Goal: Transaction & Acquisition: Purchase product/service

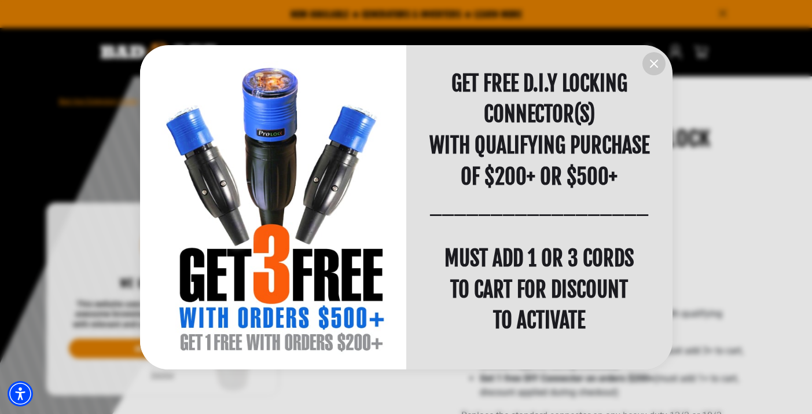
click at [256, 217] on div "information" at bounding box center [273, 207] width 266 height 325
click at [652, 62] on icon "information" at bounding box center [654, 63] width 7 height 7
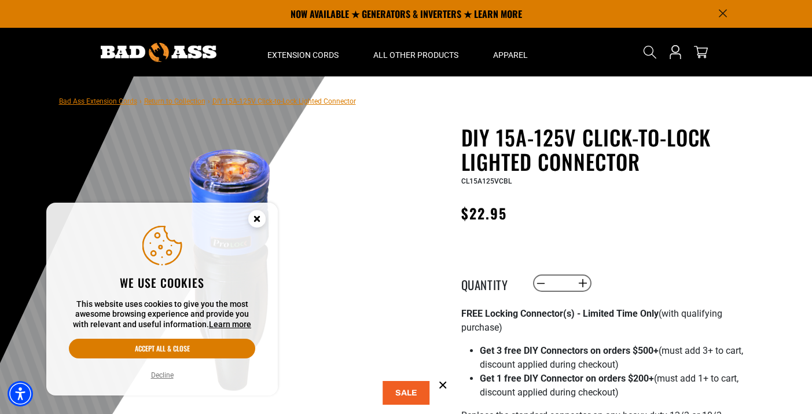
click at [160, 373] on button "Decline" at bounding box center [163, 375] width 30 height 12
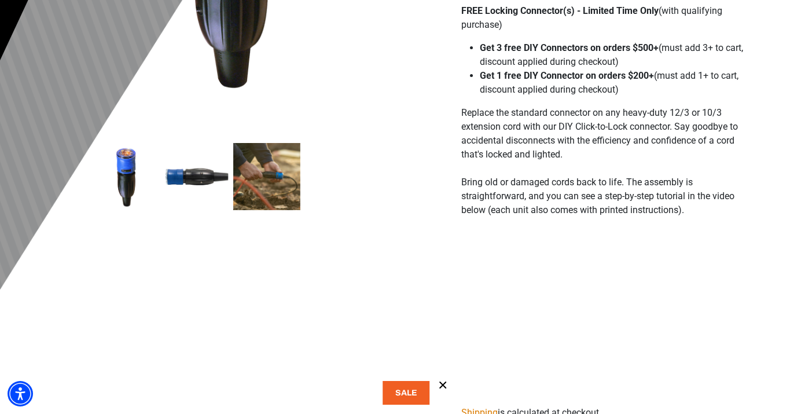
scroll to position [325, 0]
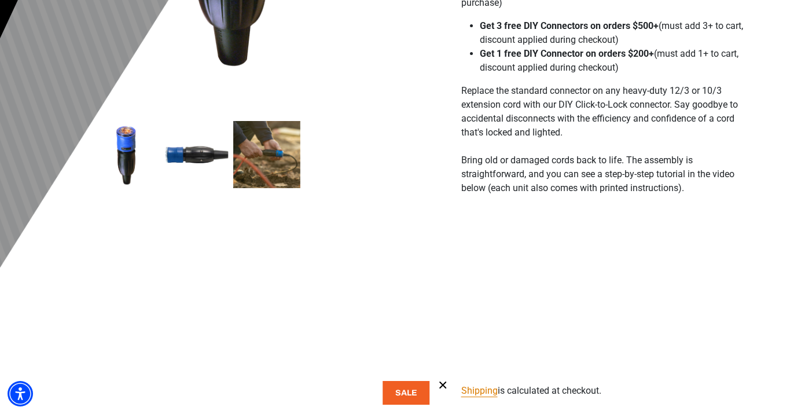
click at [266, 151] on img at bounding box center [266, 154] width 67 height 67
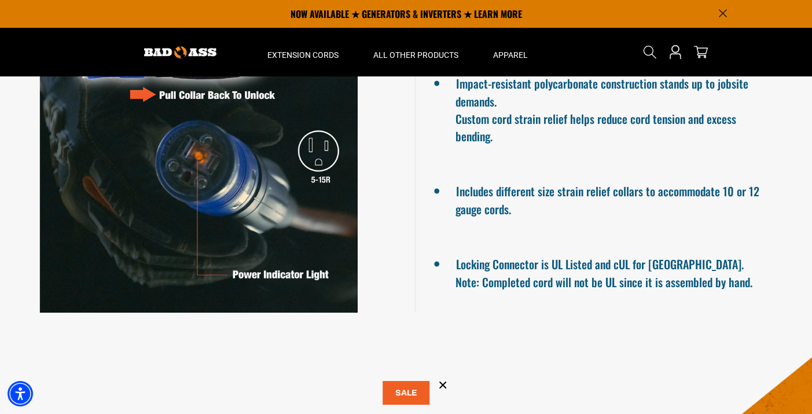
scroll to position [1048, 0]
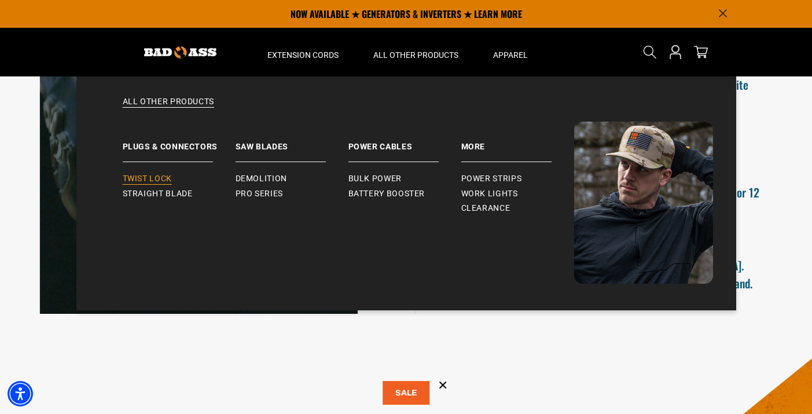
click at [154, 177] on span "Twist Lock" at bounding box center [147, 179] width 49 height 10
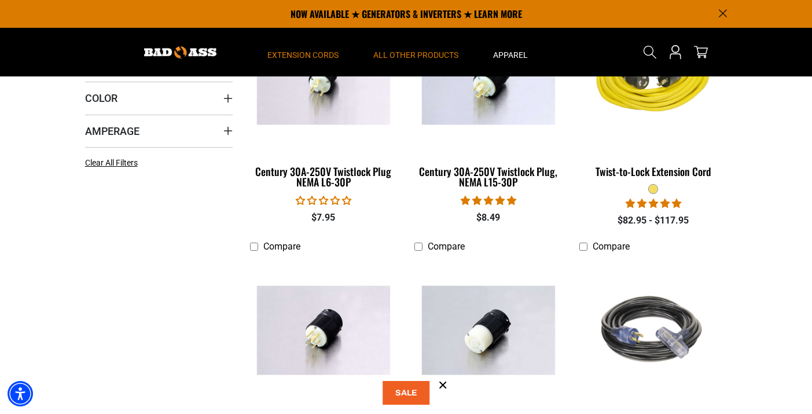
scroll to position [336, 0]
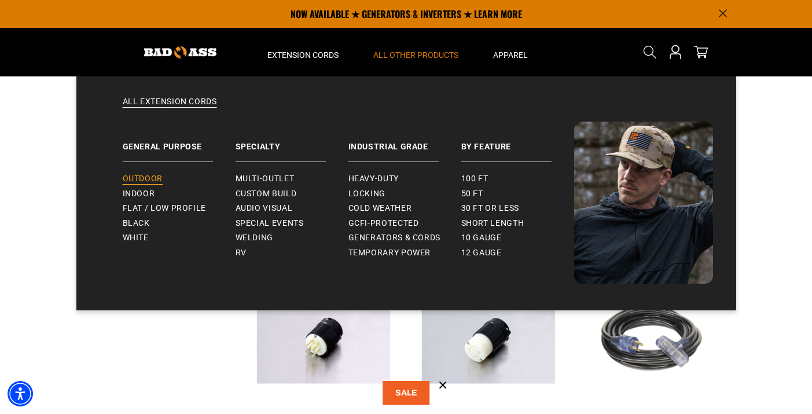
click at [146, 178] on span "Outdoor" at bounding box center [143, 179] width 40 height 10
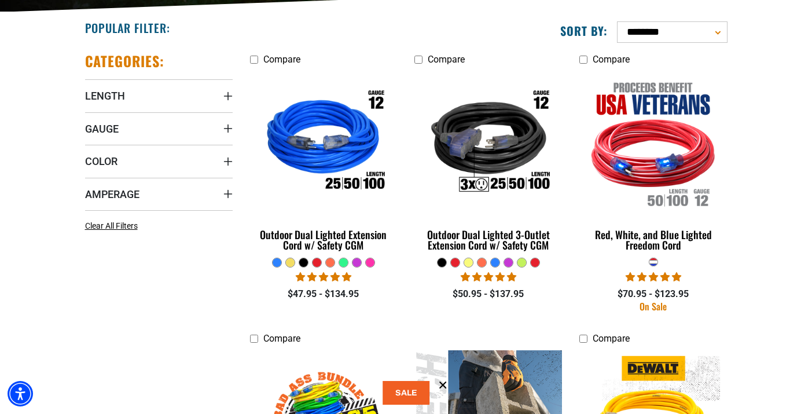
scroll to position [281, 0]
click at [520, 263] on div at bounding box center [522, 262] width 9 height 9
click at [467, 263] on div at bounding box center [468, 262] width 9 height 9
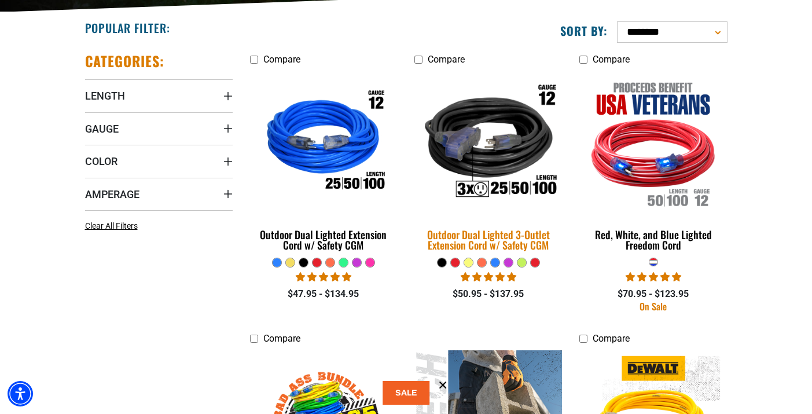
click at [479, 235] on div "Outdoor Dual Lighted 3-Outlet Extension Cord w/ Safety CGM" at bounding box center [489, 239] width 148 height 21
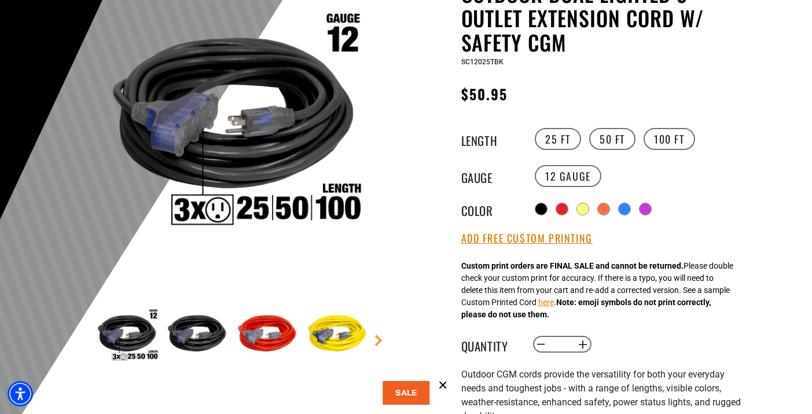
scroll to position [147, 0]
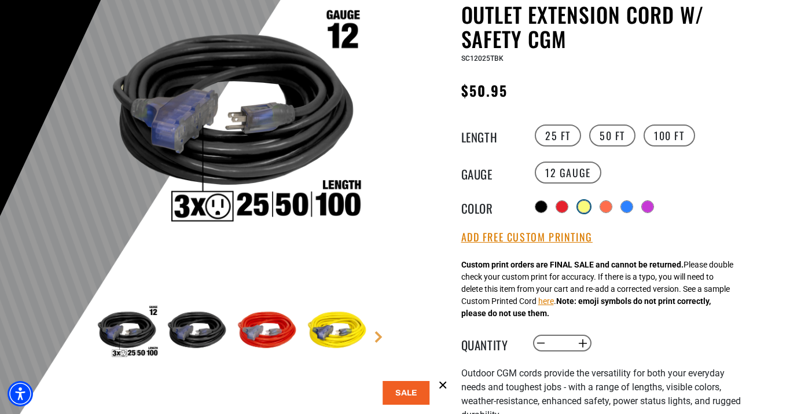
click at [585, 206] on div at bounding box center [584, 207] width 12 height 12
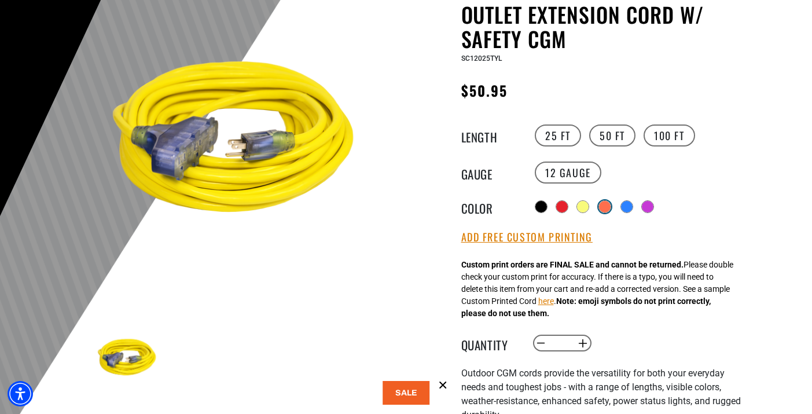
click at [604, 201] on div at bounding box center [605, 207] width 12 height 12
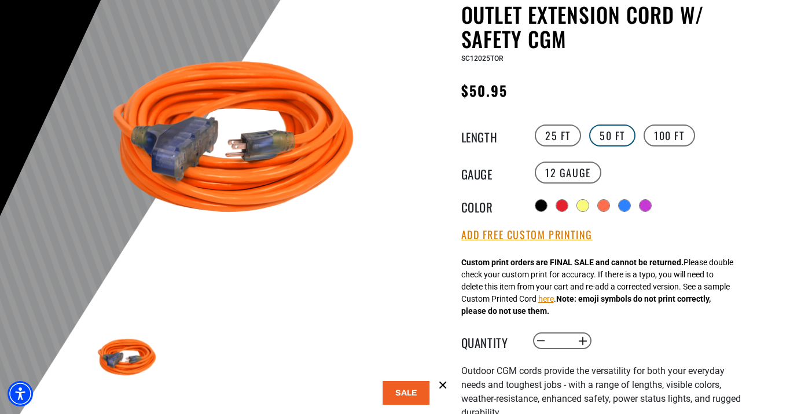
click at [610, 132] on label "50 FT" at bounding box center [612, 135] width 46 height 22
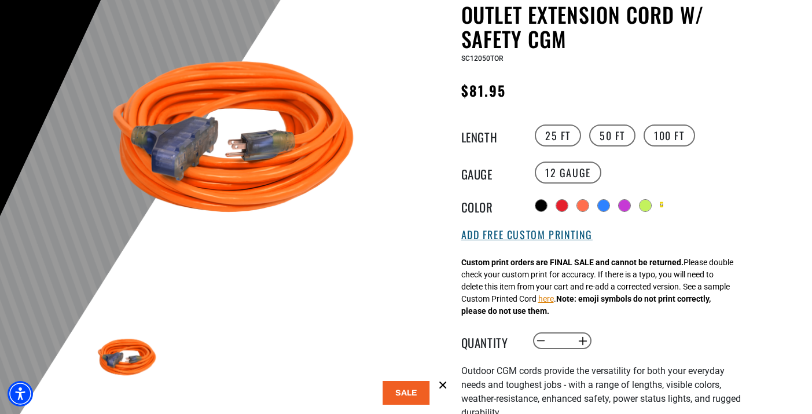
click at [523, 234] on button "Add Free Custom Printing" at bounding box center [526, 235] width 131 height 13
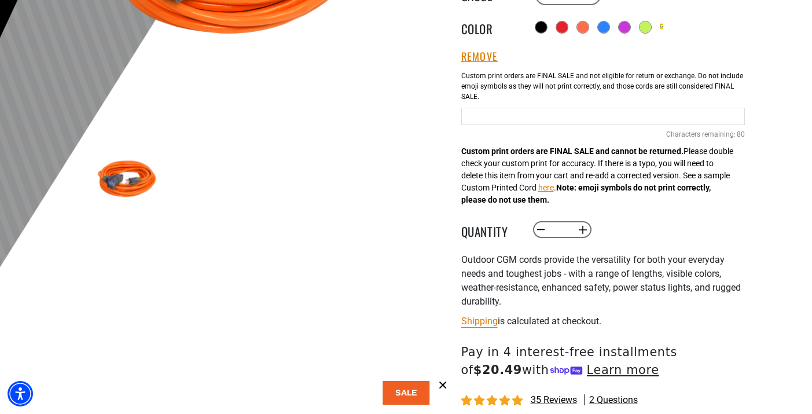
scroll to position [330, 0]
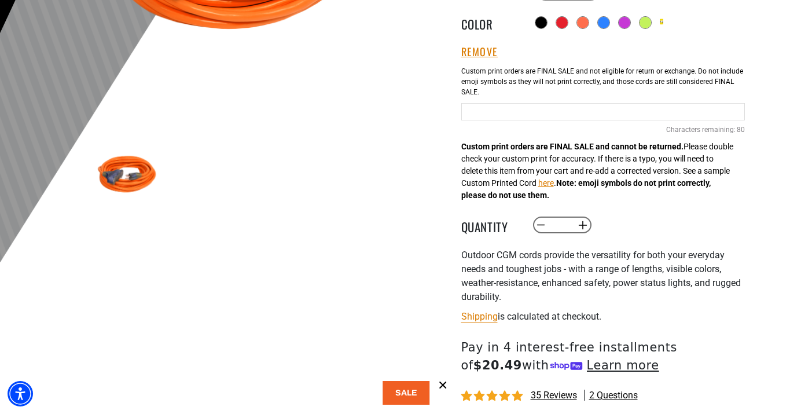
click at [486, 114] on input "Orange Cables" at bounding box center [603, 111] width 284 height 17
type input "**********"
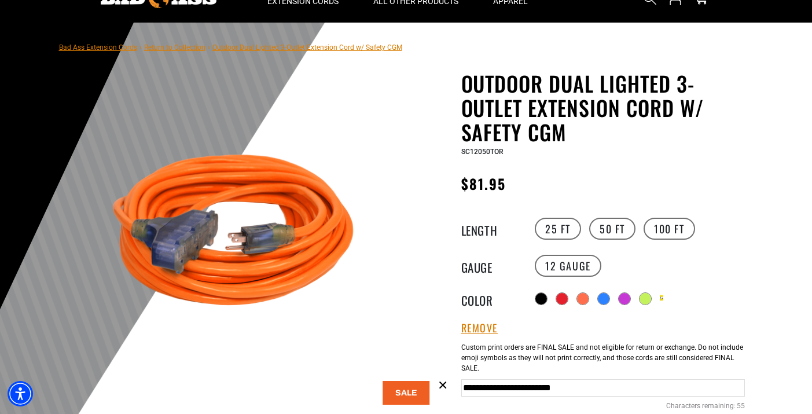
scroll to position [56, 0]
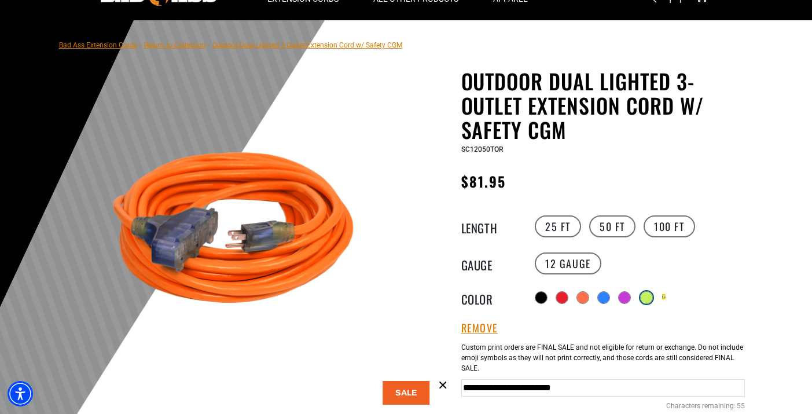
click at [650, 297] on div at bounding box center [647, 298] width 12 height 12
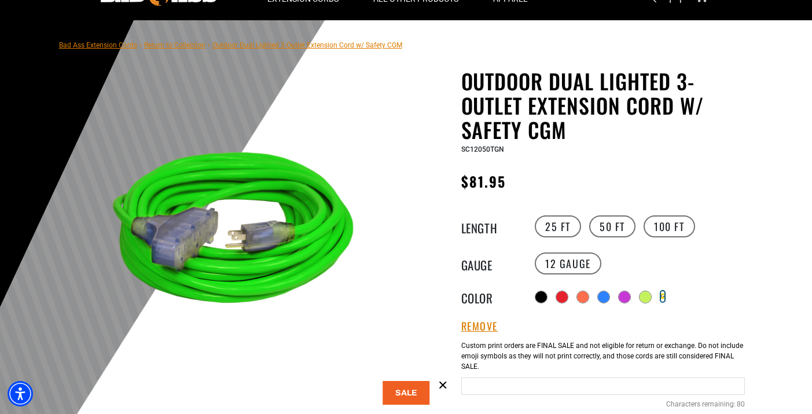
click at [665, 294] on div "Translation missing: en.products.product.variant_sold_out_or_unavailable" at bounding box center [662, 296] width 3 height 10
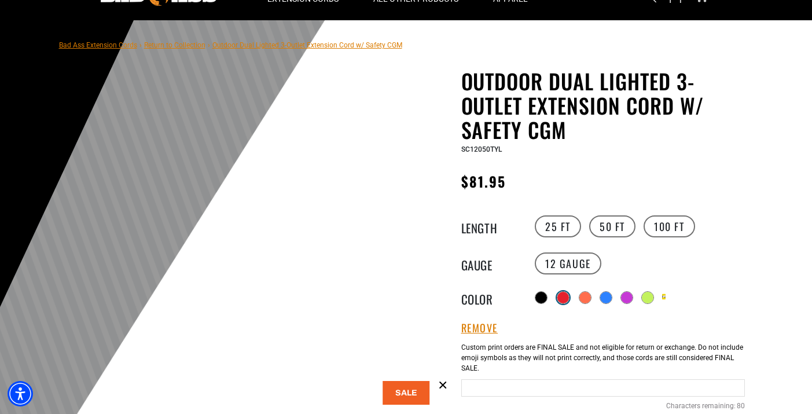
click at [560, 292] on div at bounding box center [563, 298] width 12 height 12
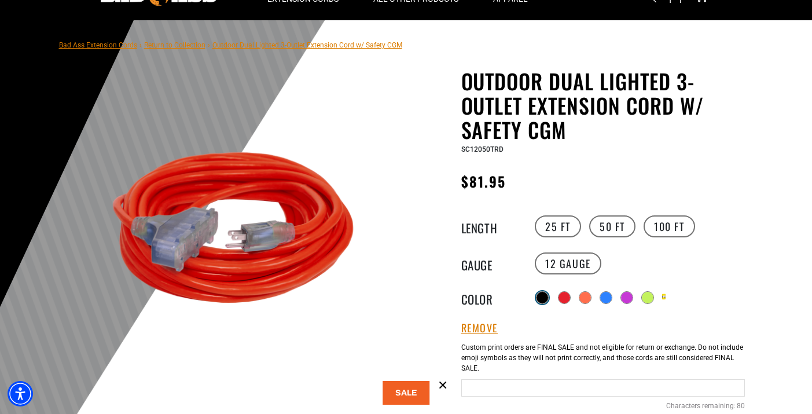
click at [542, 296] on div at bounding box center [543, 298] width 12 height 12
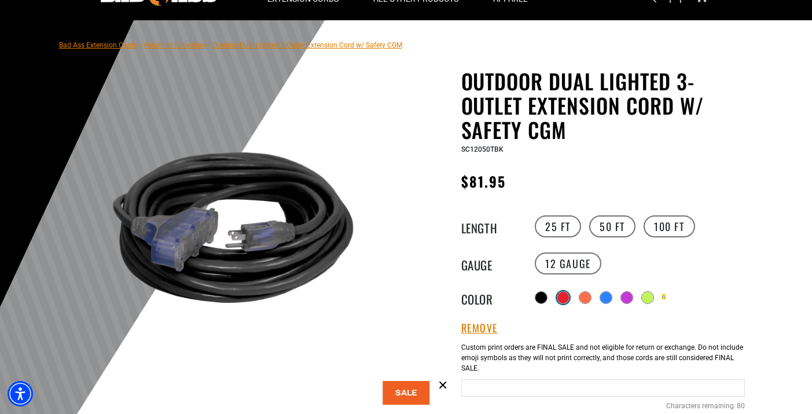
click at [567, 298] on div at bounding box center [563, 298] width 12 height 12
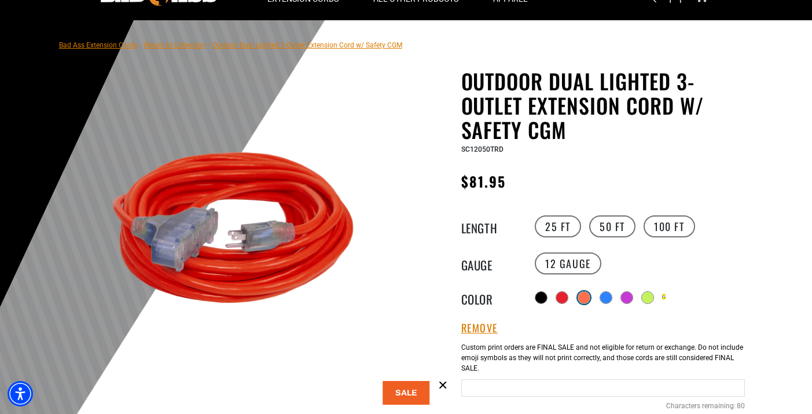
click at [588, 295] on div at bounding box center [584, 298] width 12 height 12
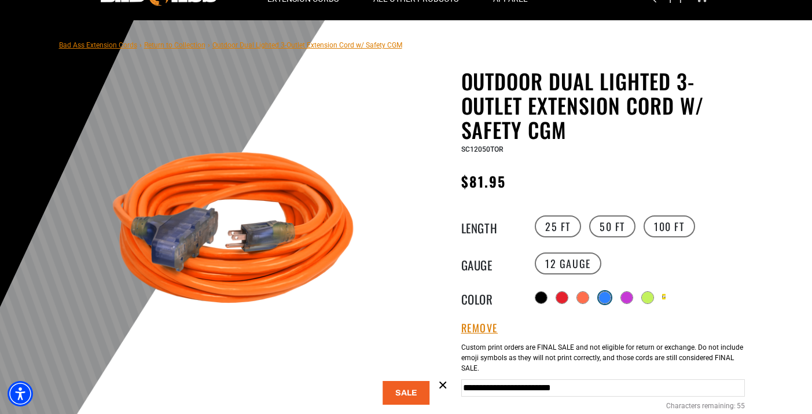
click at [606, 295] on div at bounding box center [605, 298] width 12 height 12
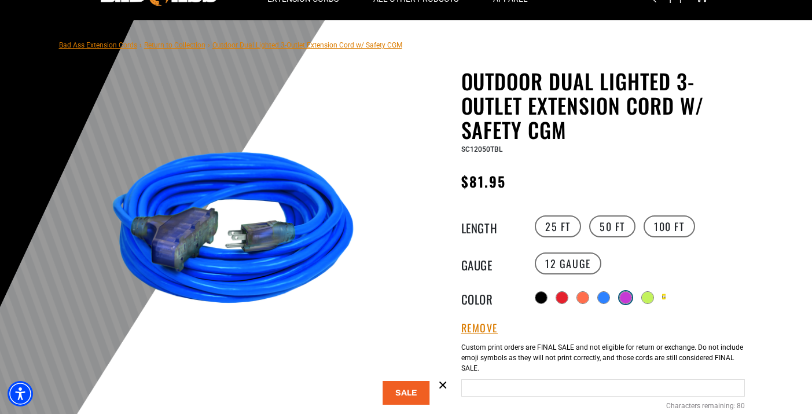
click at [627, 298] on div at bounding box center [626, 298] width 12 height 12
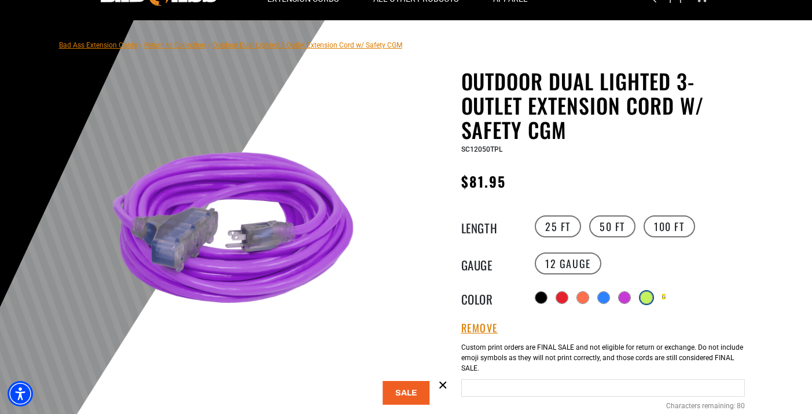
click at [645, 297] on div at bounding box center [647, 298] width 12 height 12
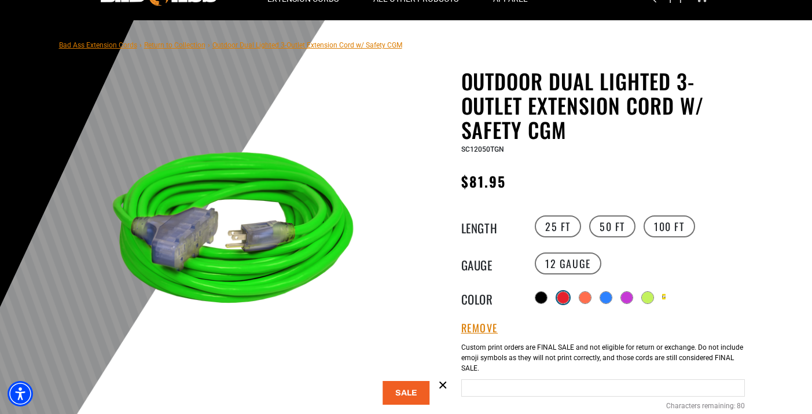
click at [561, 298] on div at bounding box center [563, 298] width 12 height 12
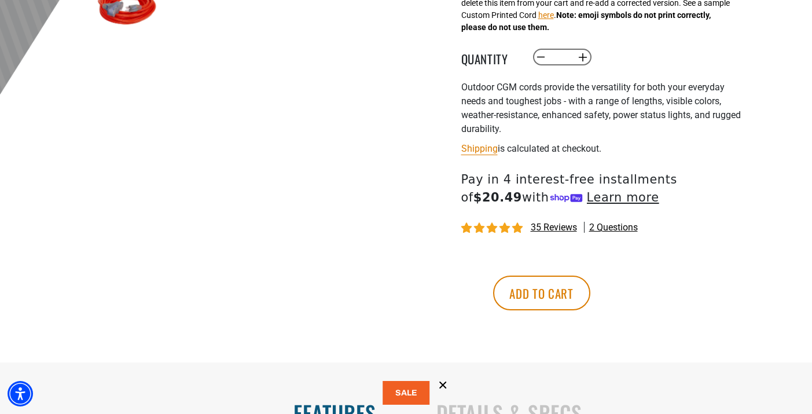
scroll to position [501, 0]
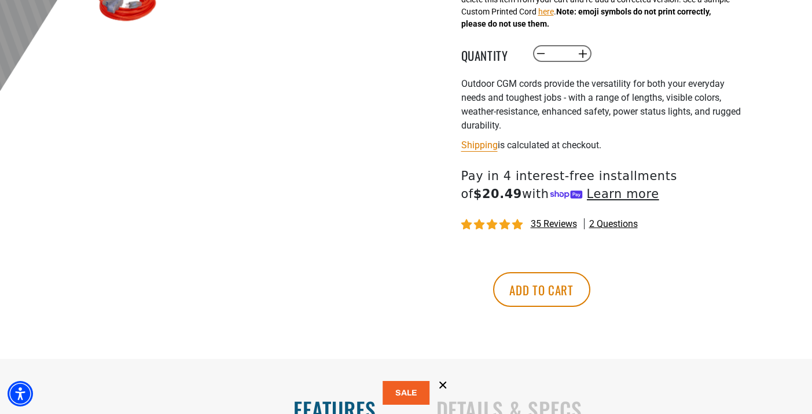
click at [559, 224] on span "35 reviews" at bounding box center [554, 223] width 46 height 11
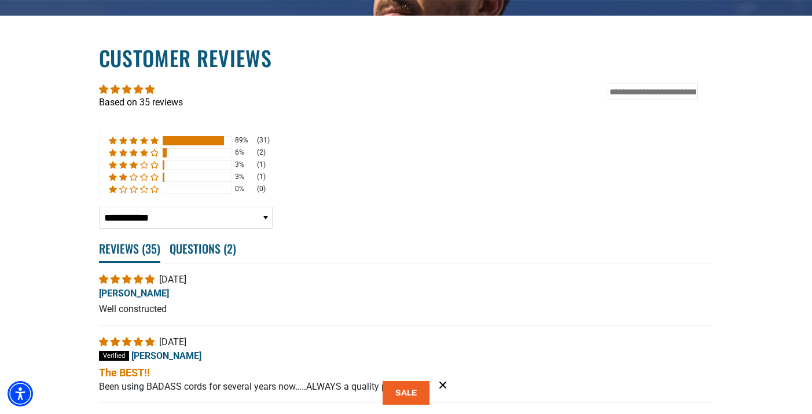
scroll to position [2117, 0]
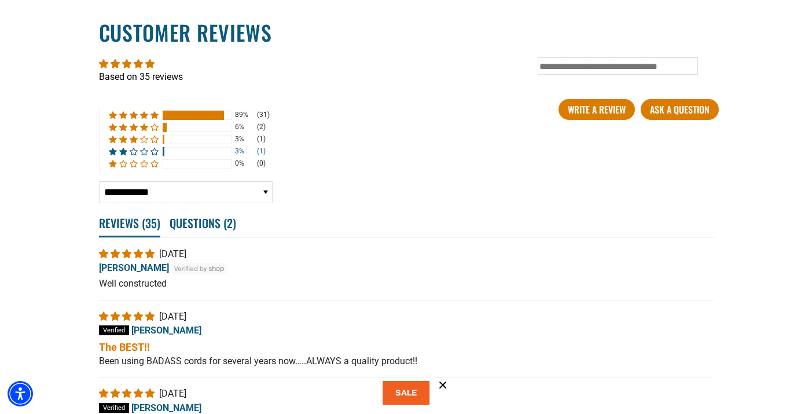
click at [117, 155] on span "3% (1) reviews with 2 star rating" at bounding box center [114, 152] width 10 height 8
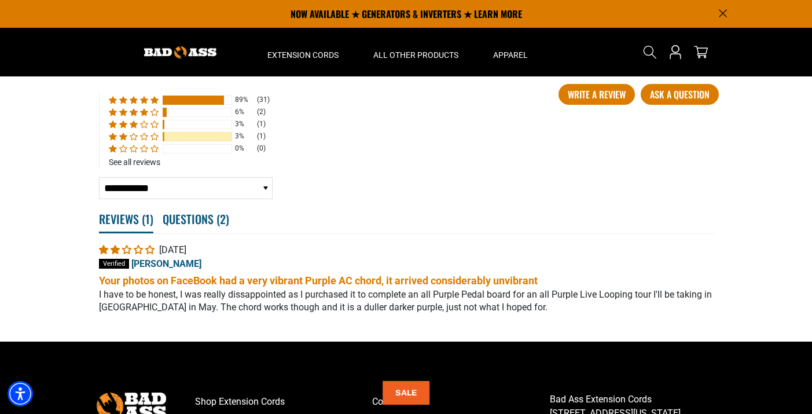
scroll to position [2128, 0]
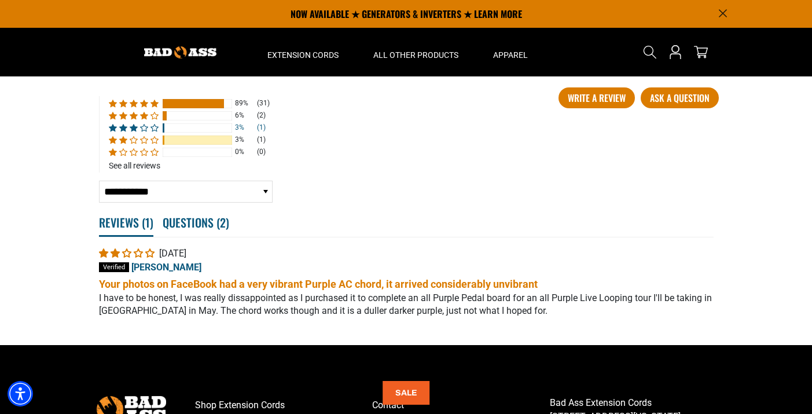
click at [130, 131] on span "3% (1) reviews with 3 star rating" at bounding box center [135, 128] width 10 height 8
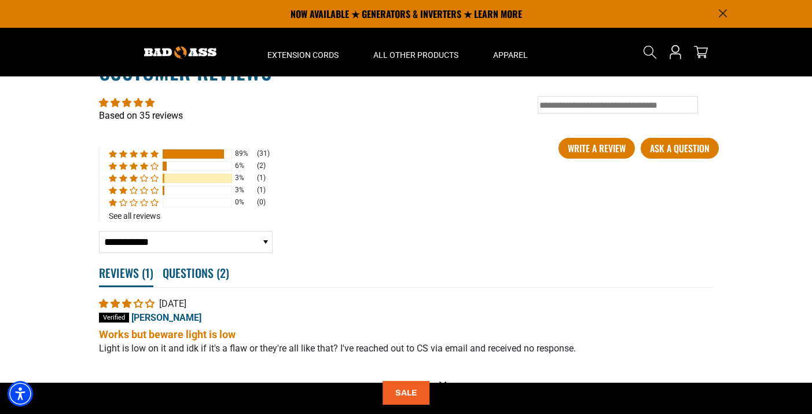
scroll to position [2073, 0]
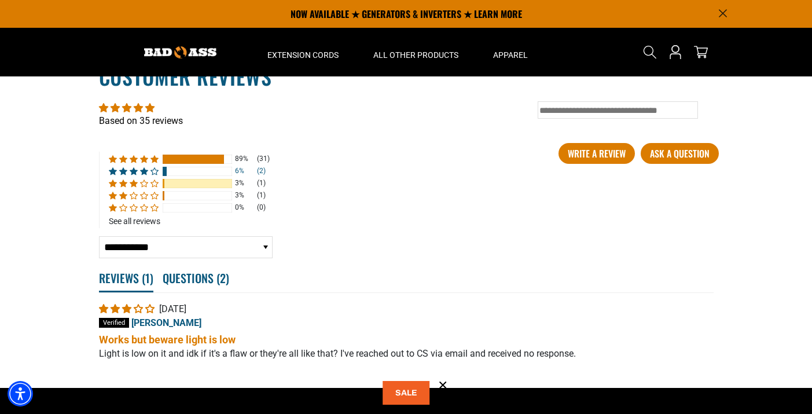
click at [137, 175] on span "6% (2) reviews with 4 star rating" at bounding box center [135, 171] width 10 height 8
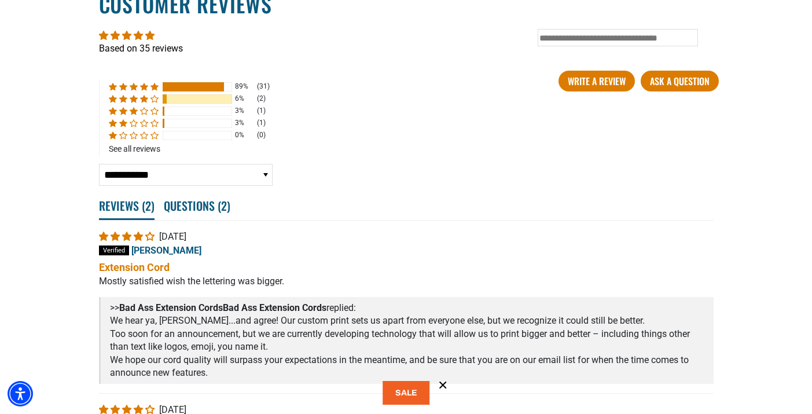
scroll to position [2145, 0]
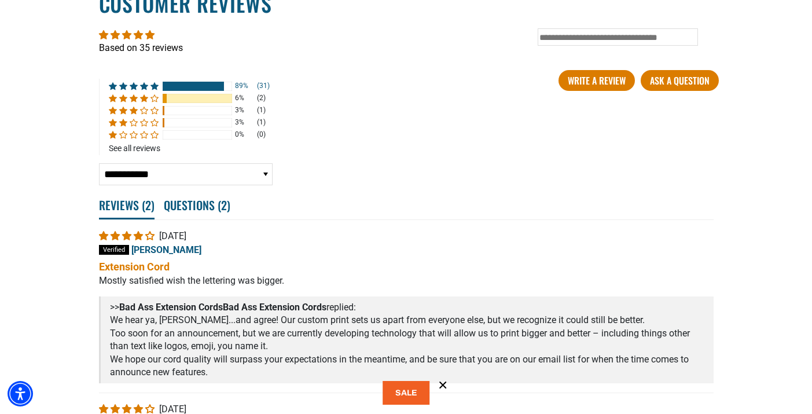
click at [143, 90] on span "89% (31) reviews with 5 star rating" at bounding box center [145, 86] width 10 height 8
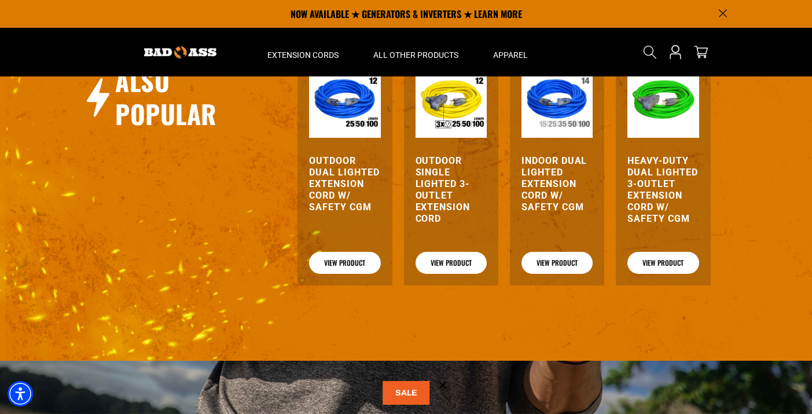
scroll to position [1481, 0]
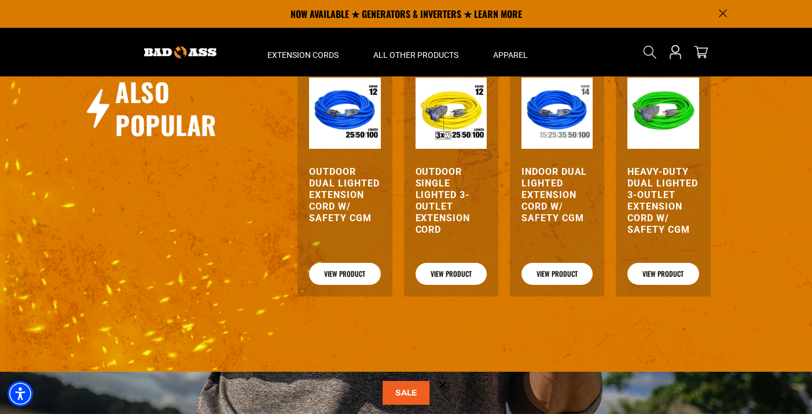
click at [724, 265] on div "Outdoor Dual Lighted Extension Cord w/ Safety CGM View Product Outdoor Single L…" at bounding box center [504, 181] width 567 height 242
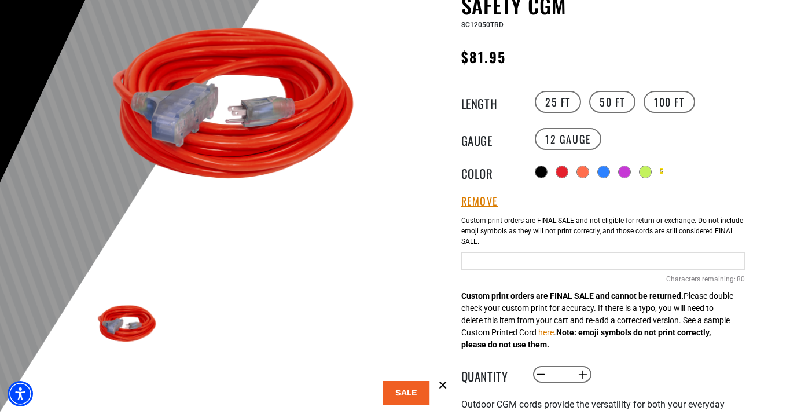
scroll to position [183, 0]
